Goal: Information Seeking & Learning: Learn about a topic

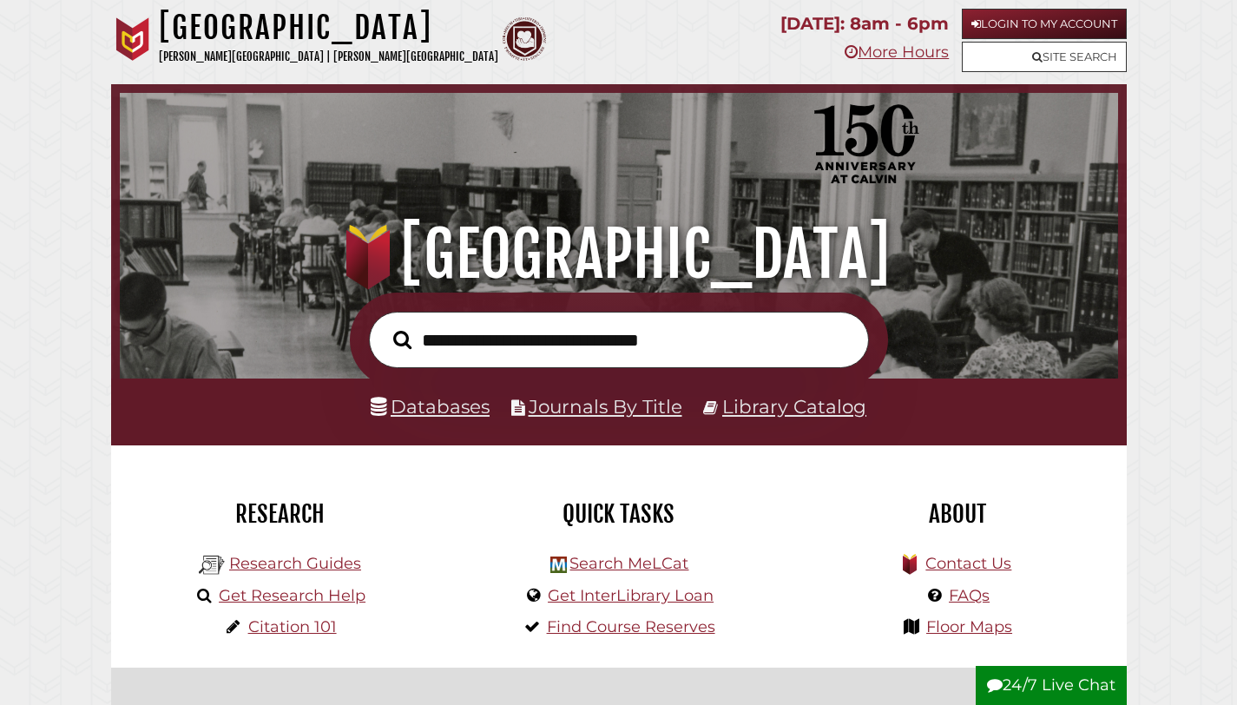
scroll to position [114, 0]
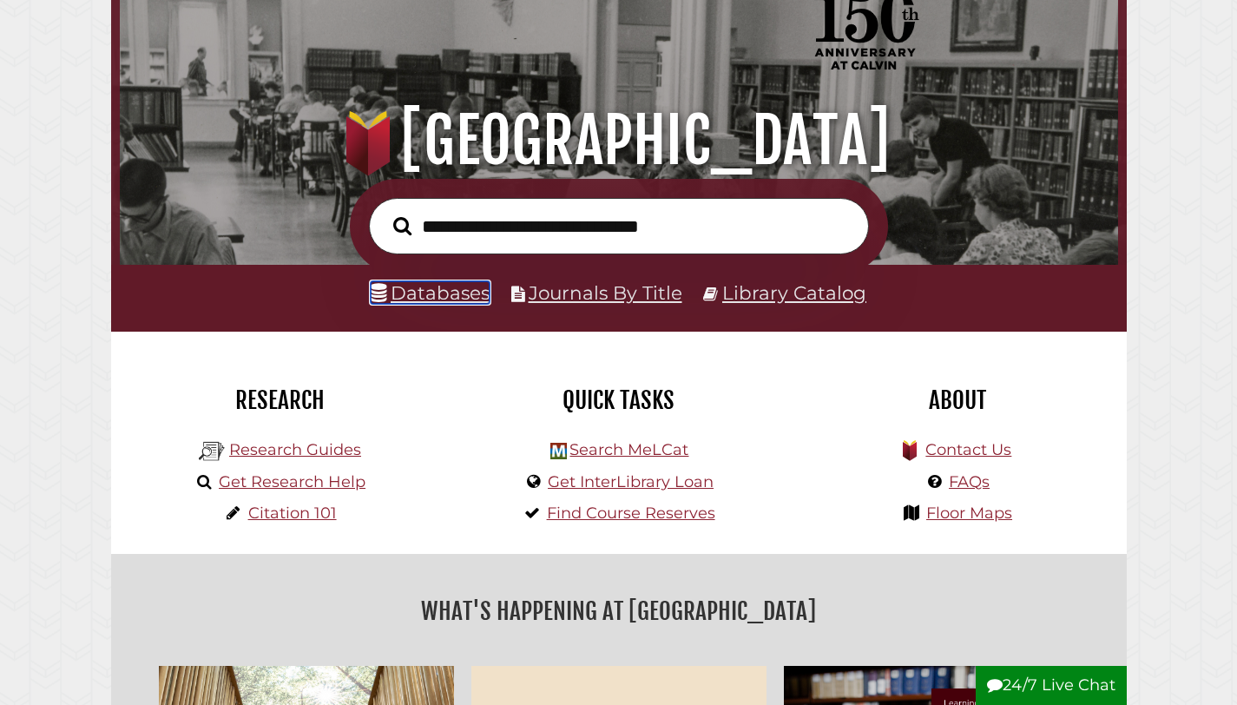
click at [441, 299] on link "Databases" at bounding box center [430, 292] width 119 height 23
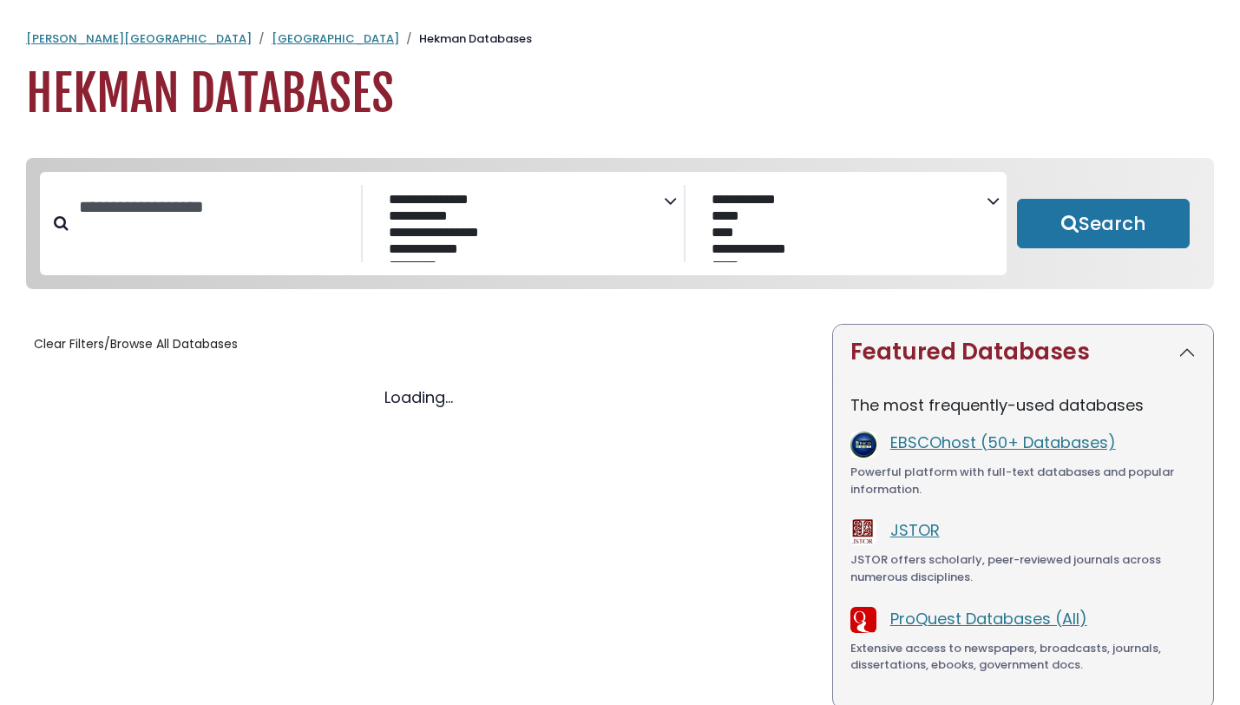
select select "Database Subject Filter"
select select "Database Vendors Filter"
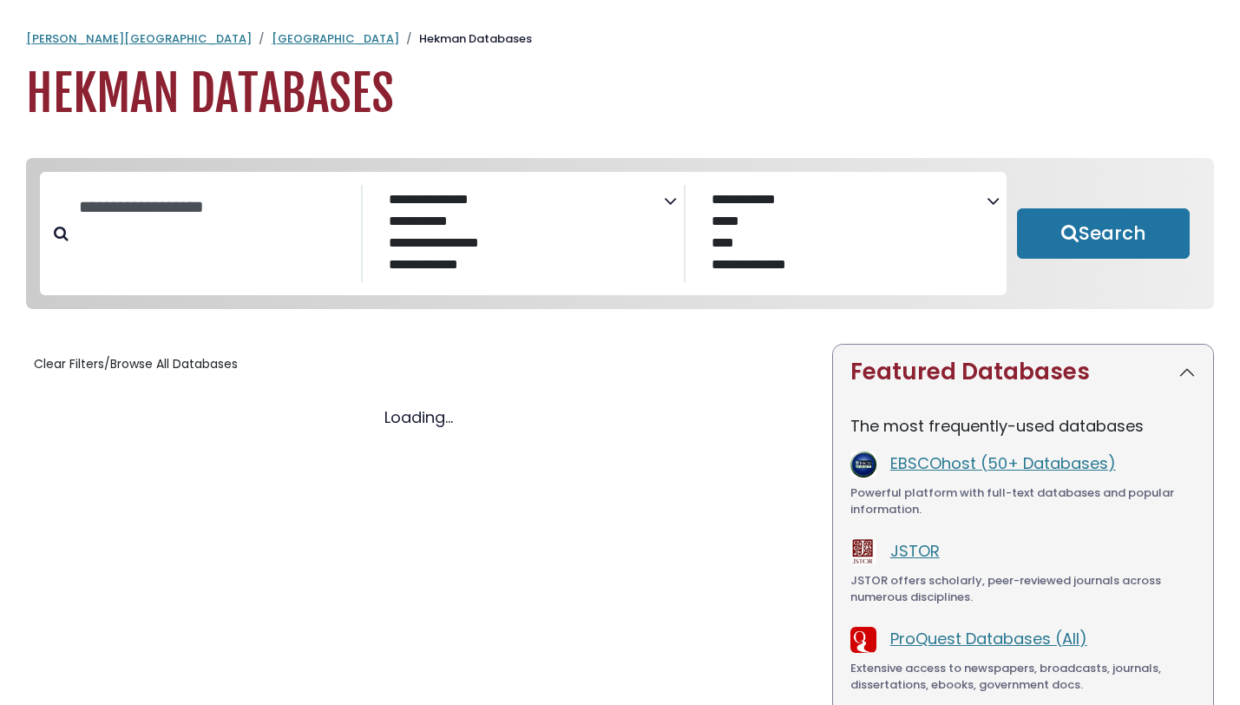
select select "Database Subject Filter"
select select "Database Vendors Filter"
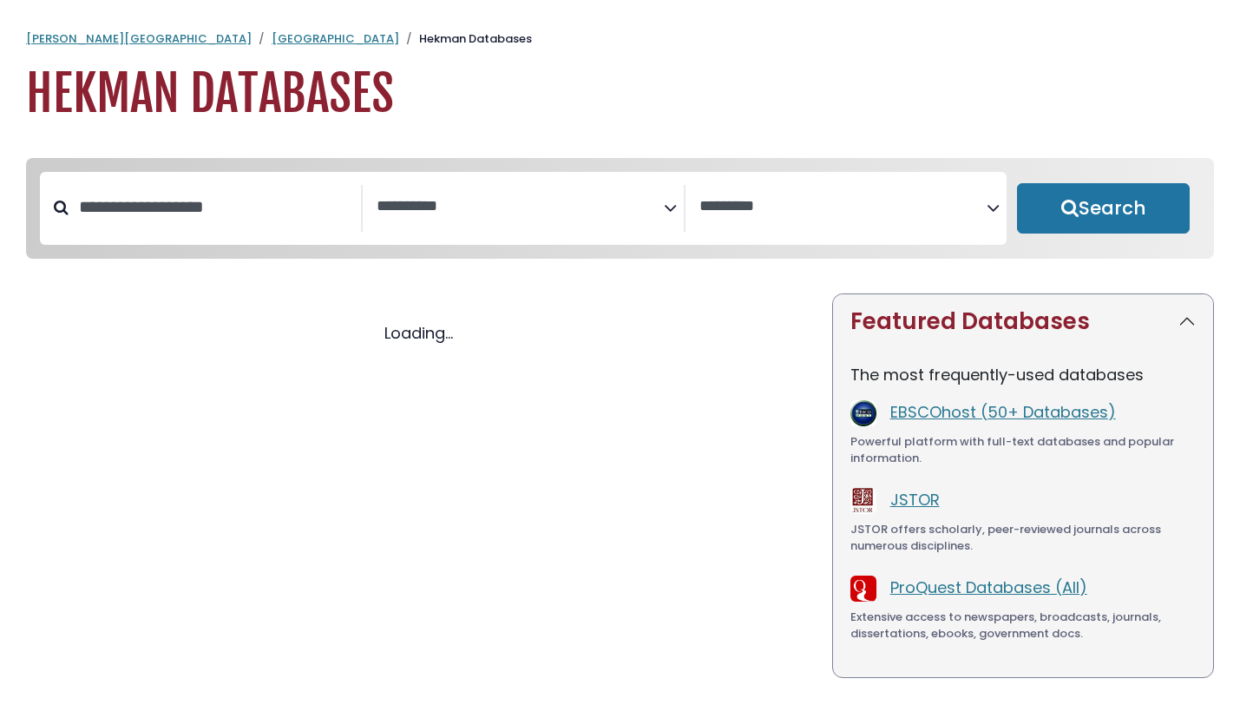
select select "Database Subject Filter"
select select "Database Vendors Filter"
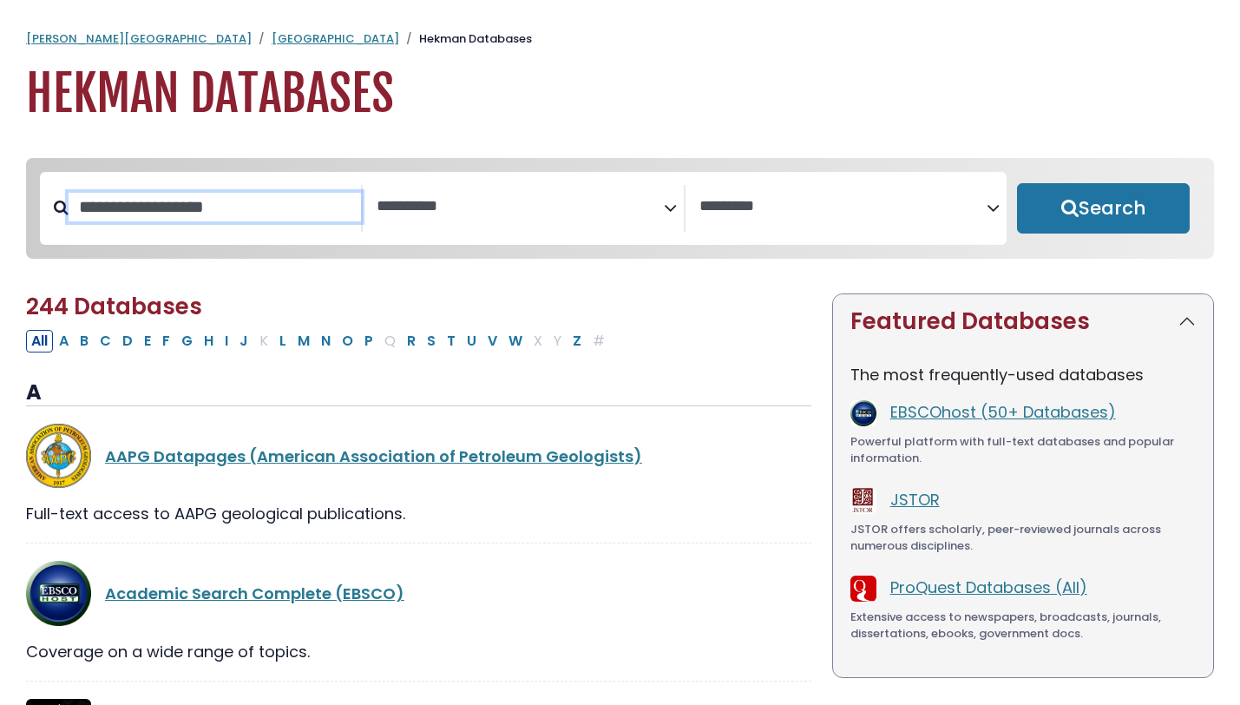
click at [201, 213] on input "Search database by title or keyword" at bounding box center [215, 207] width 293 height 29
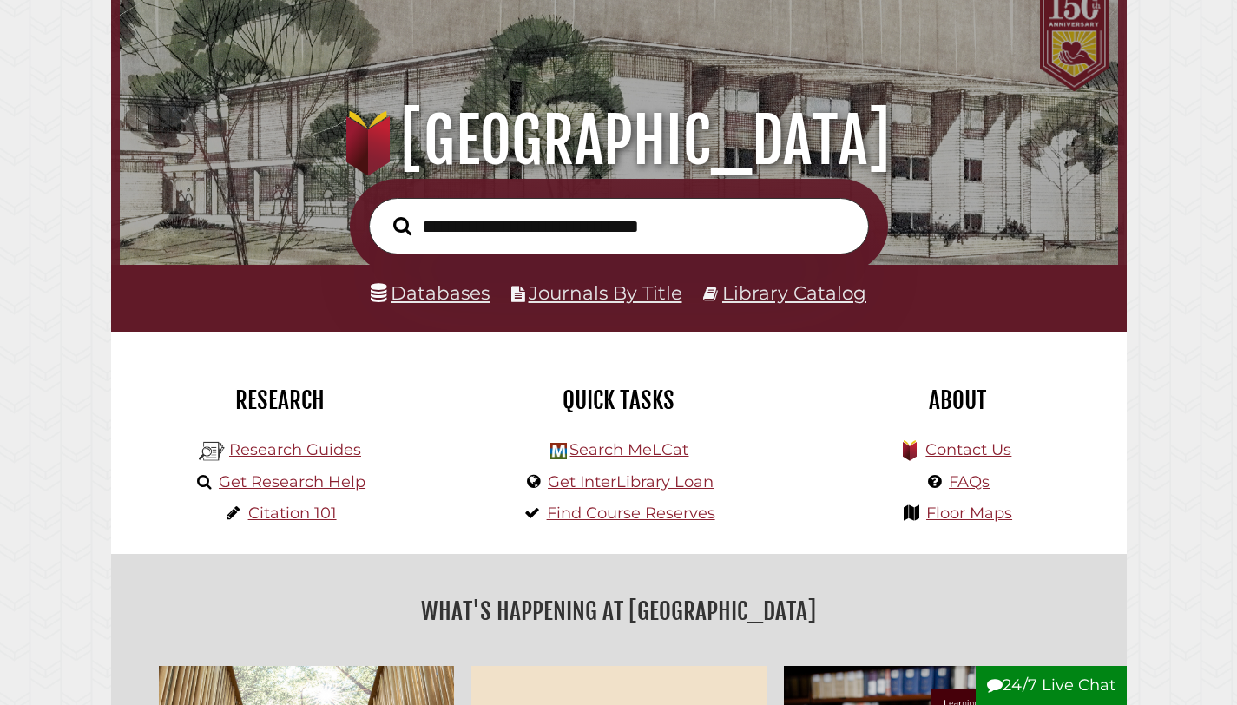
scroll to position [330, 990]
type input "**********"
click at [385, 212] on button "Search" at bounding box center [403, 226] width 36 height 29
click at [462, 289] on link "Databases" at bounding box center [430, 292] width 119 height 23
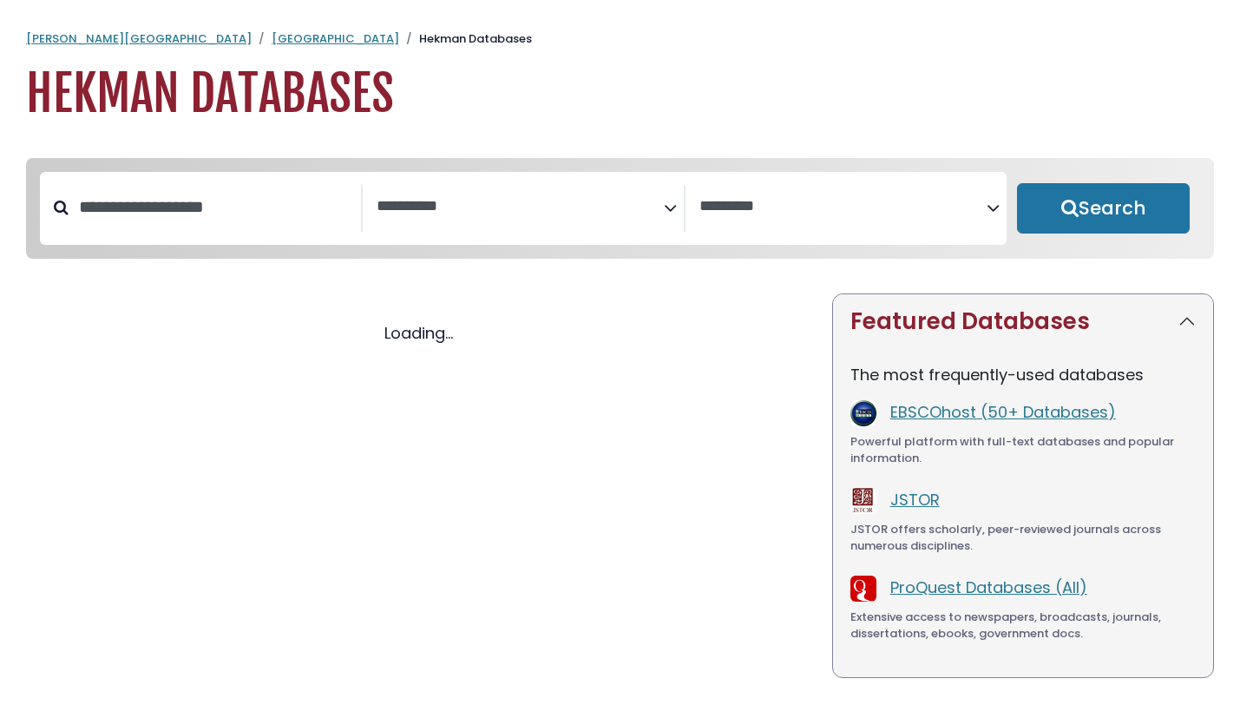
select select "Database Subject Filter"
select select "Database Vendors Filter"
select select "Database Subject Filter"
select select "Database Vendors Filter"
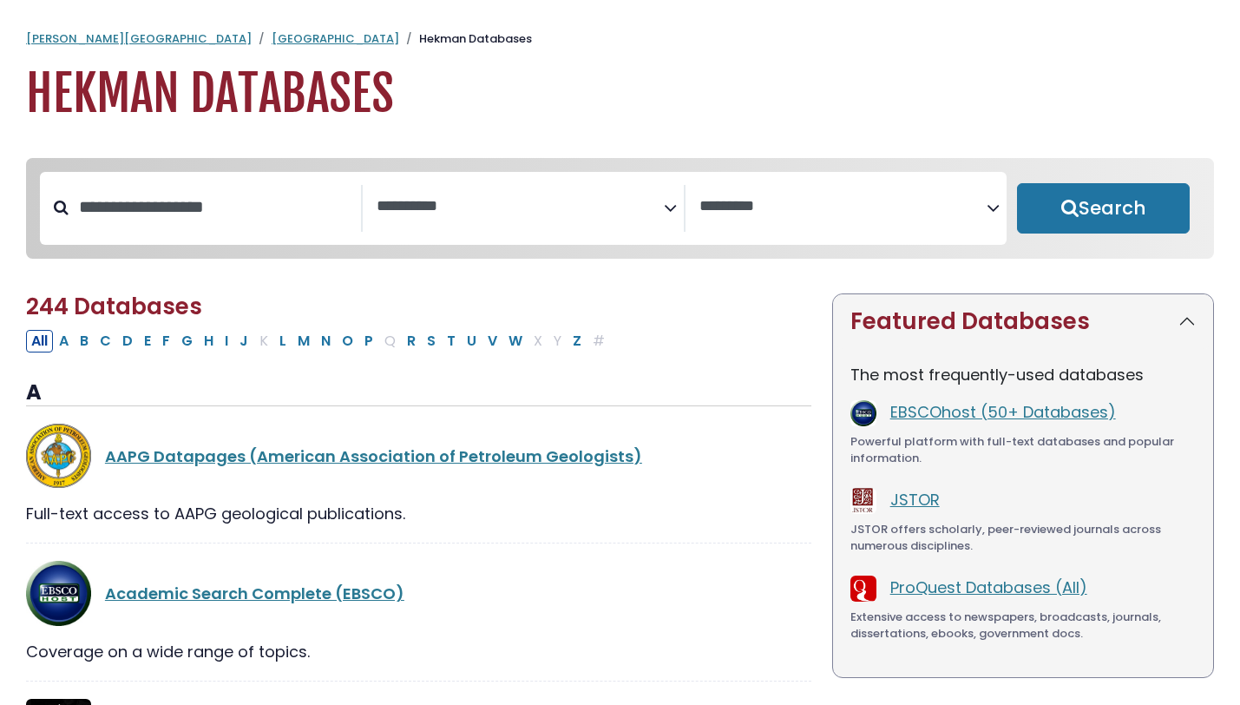
click at [665, 198] on icon "Search filters" at bounding box center [670, 205] width 13 height 26
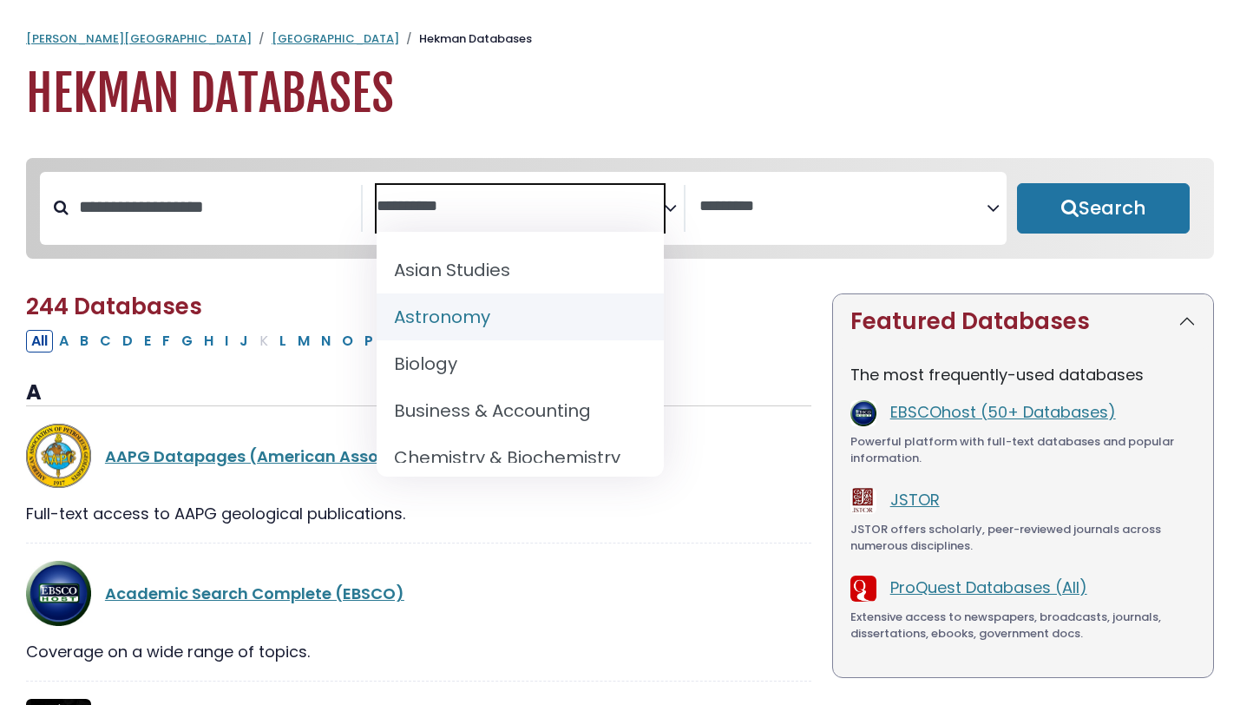
scroll to position [141, 0]
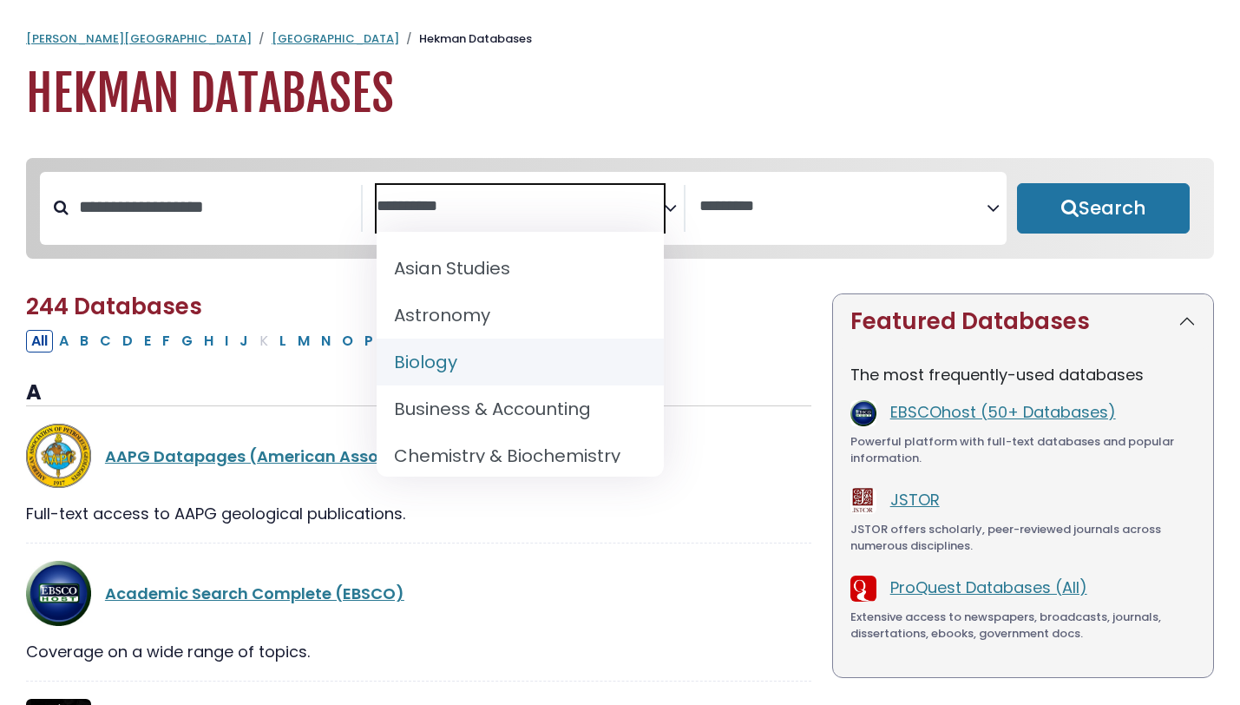
select select "*****"
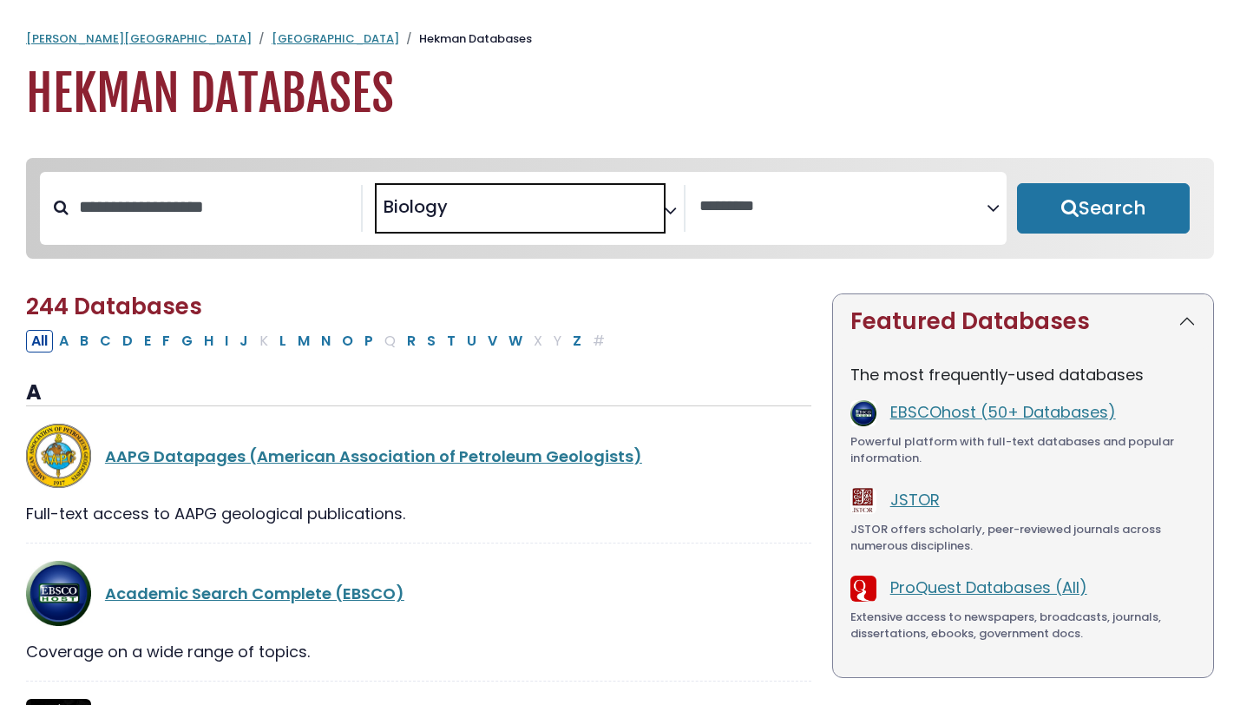
scroll to position [109, 0]
click at [186, 198] on input "Search database by title or keyword" at bounding box center [215, 207] width 293 height 29
click at [1081, 222] on button "Search" at bounding box center [1103, 208] width 173 height 50
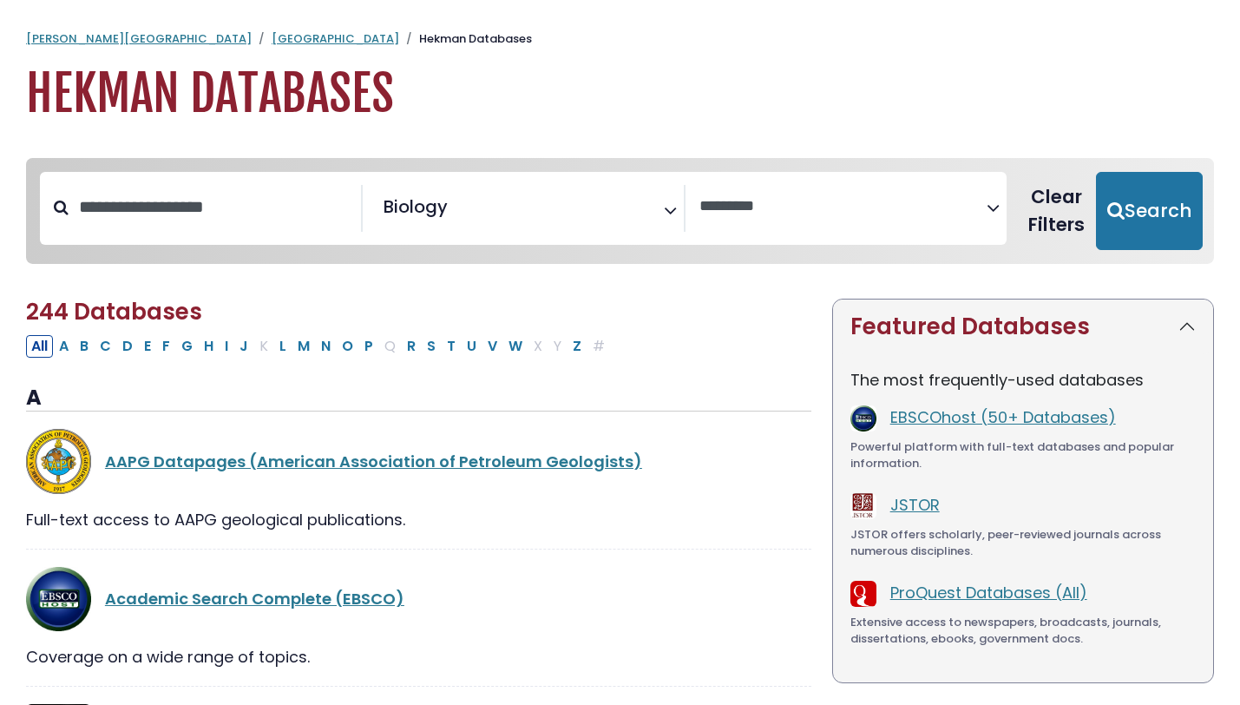
select select "Database Vendors Filter"
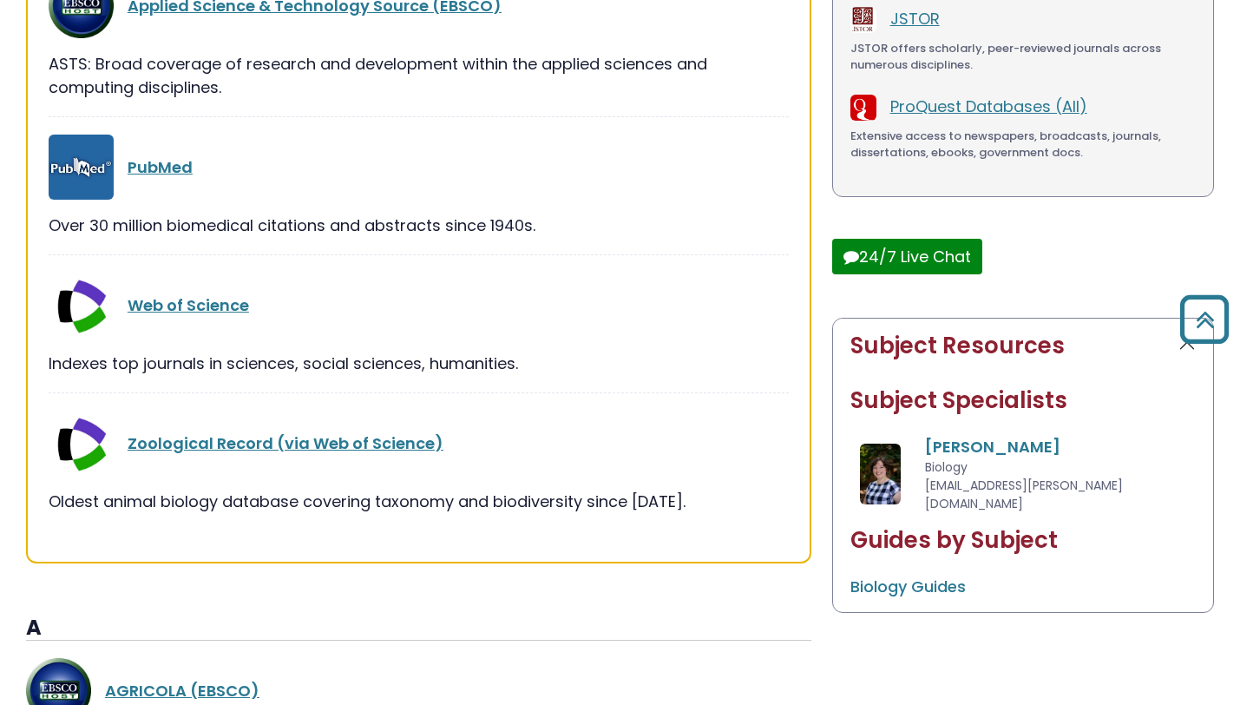
scroll to position [500, 0]
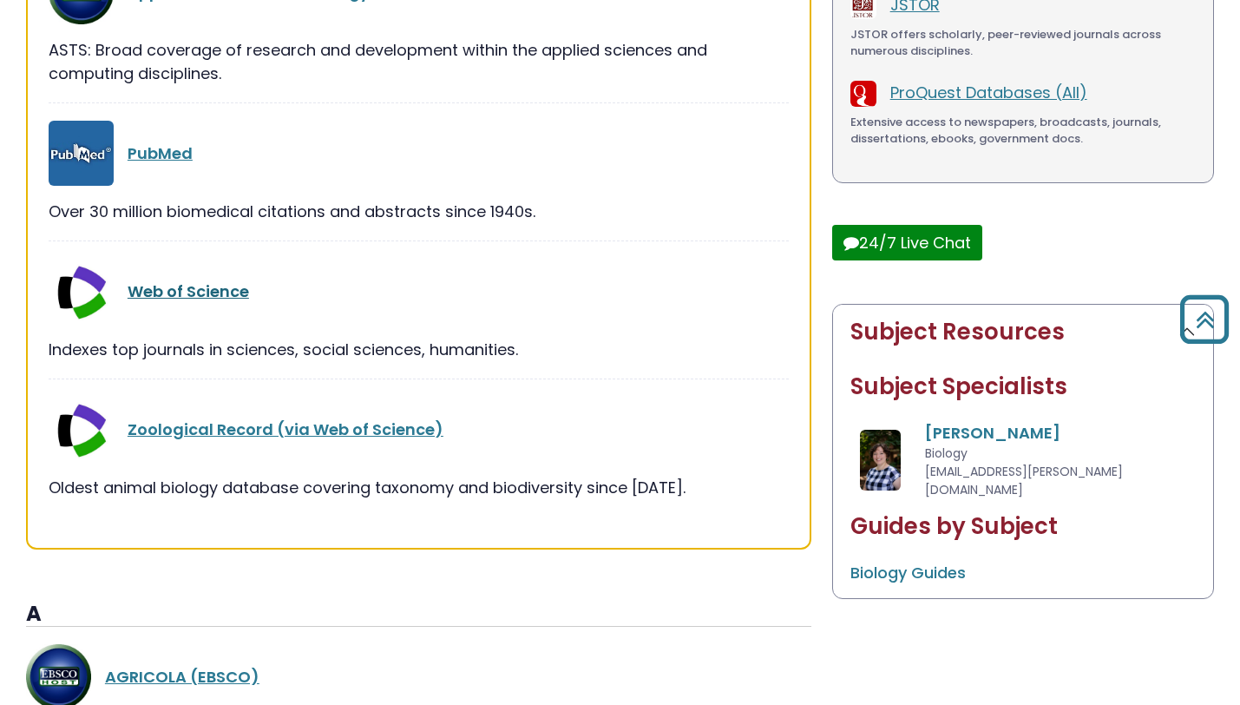
click at [230, 296] on link "Web of Science" at bounding box center [189, 291] width 122 height 22
